Goal: Browse casually: Explore the website without a specific task or goal

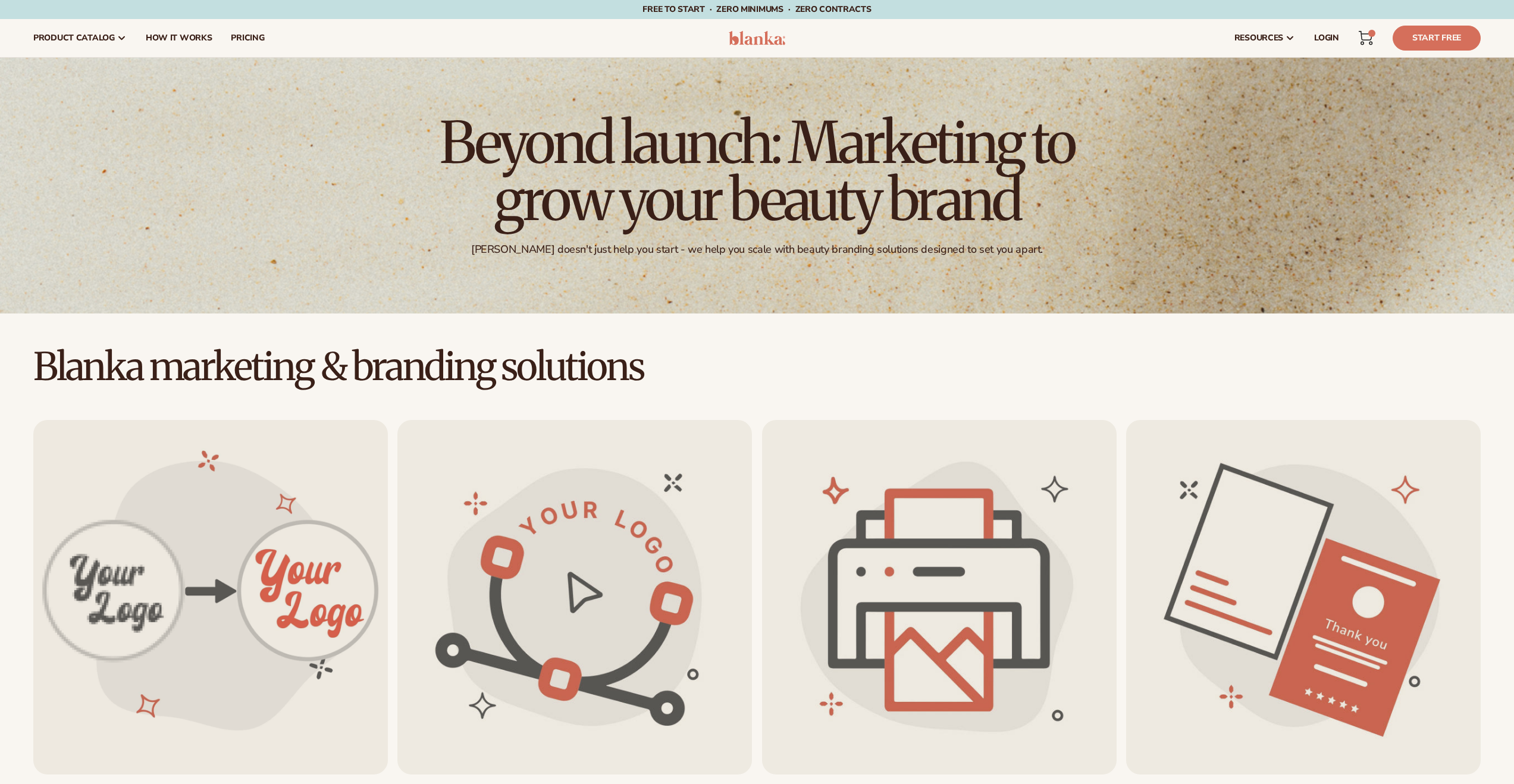
click at [1320, 38] on span "LOGIN" at bounding box center [1326, 38] width 25 height 9
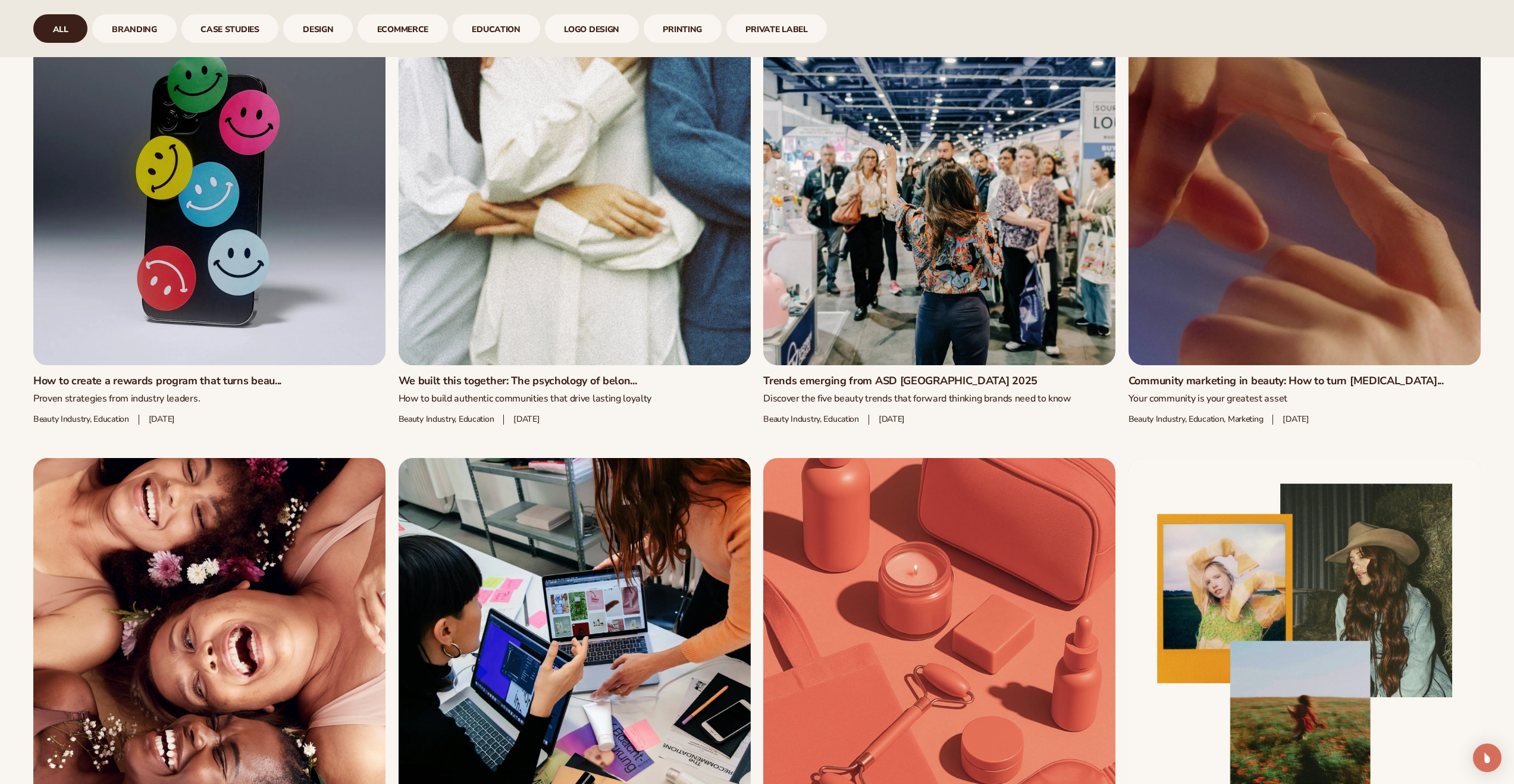
scroll to position [1334, 0]
